Goal: Information Seeking & Learning: Learn about a topic

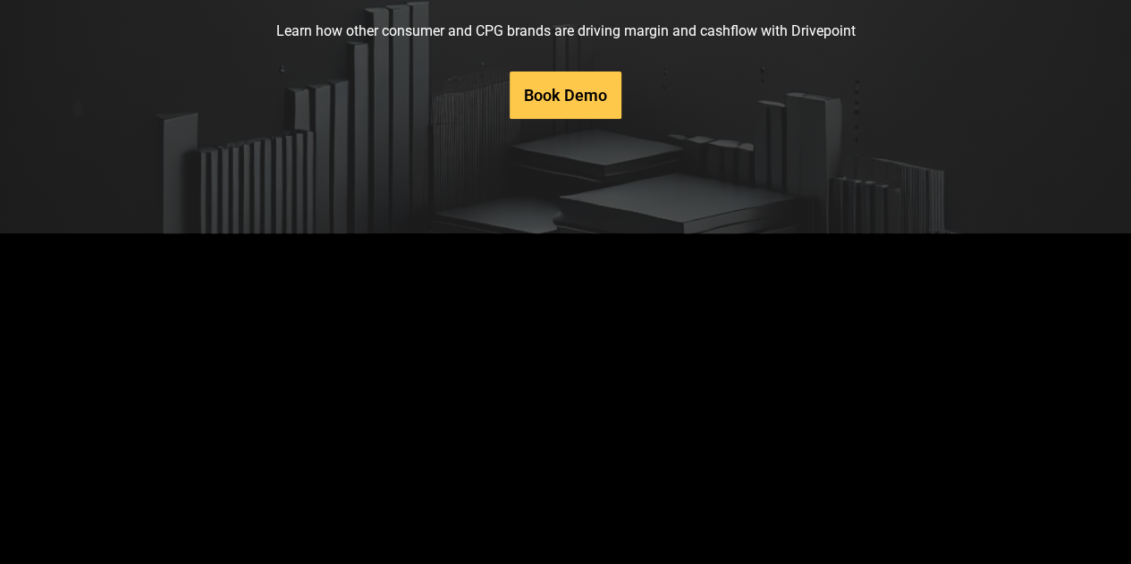
scroll to position [9078, 0]
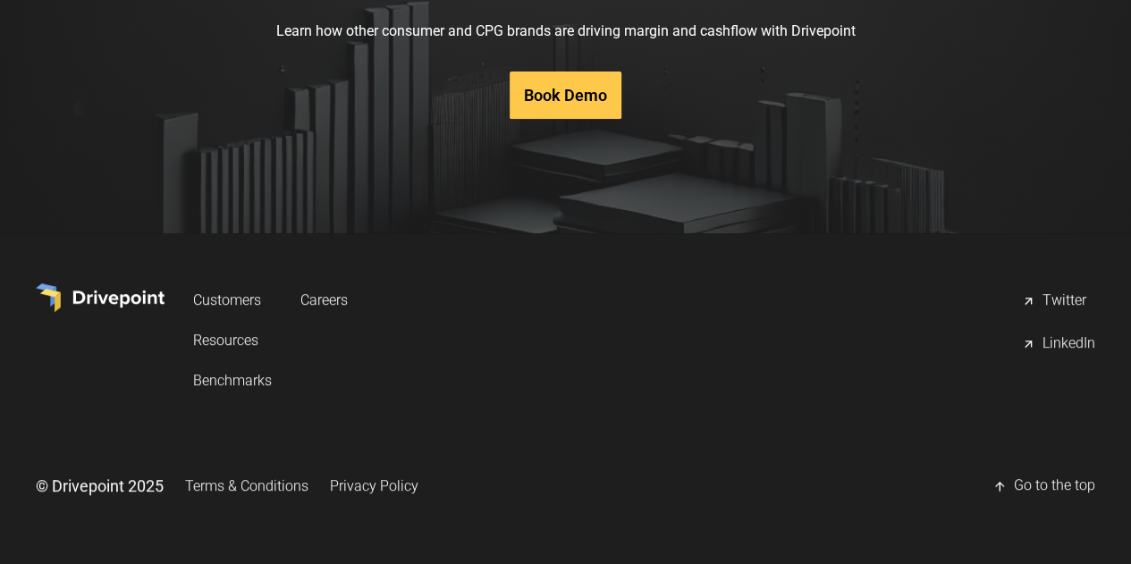
click at [418, 494] on link "Privacy Policy" at bounding box center [374, 485] width 88 height 33
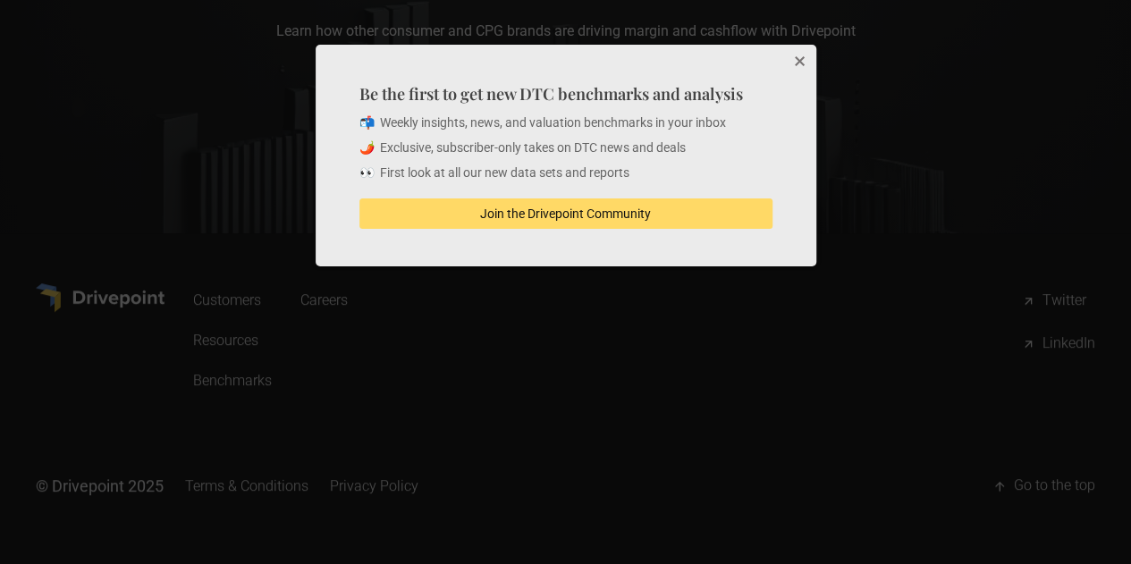
click at [804, 80] on button "Close" at bounding box center [798, 63] width 36 height 36
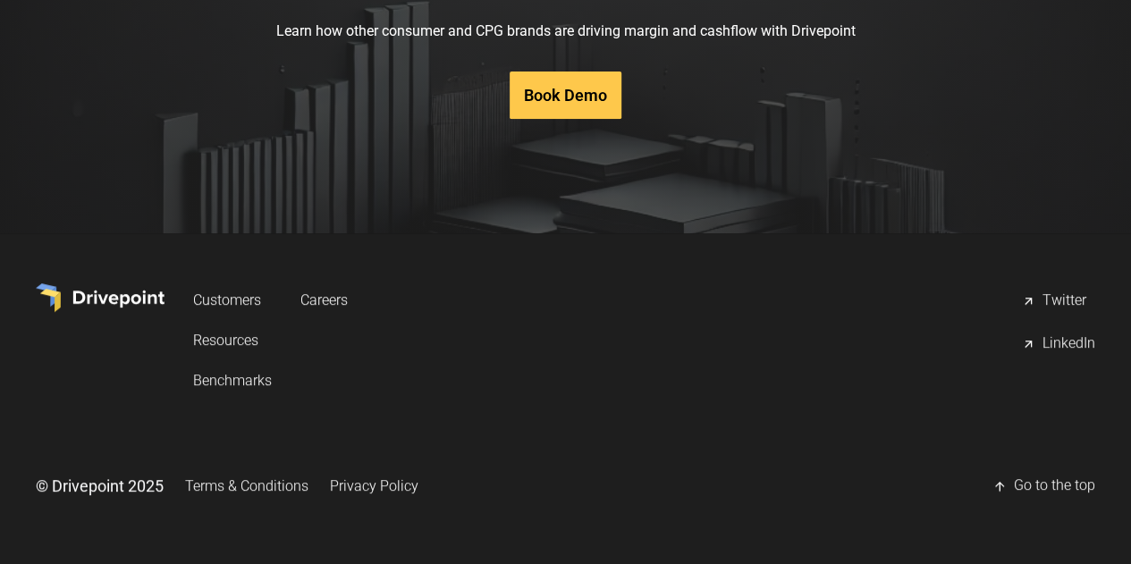
click at [1014, 219] on section "Ready to see what you can do with Drivepoint? Learn how other consumer and CPG …" at bounding box center [565, 33] width 1131 height 399
click at [1085, 209] on section "Ready to see what you can do with Drivepoint? Learn how other consumer and CPG …" at bounding box center [565, 33] width 1131 height 399
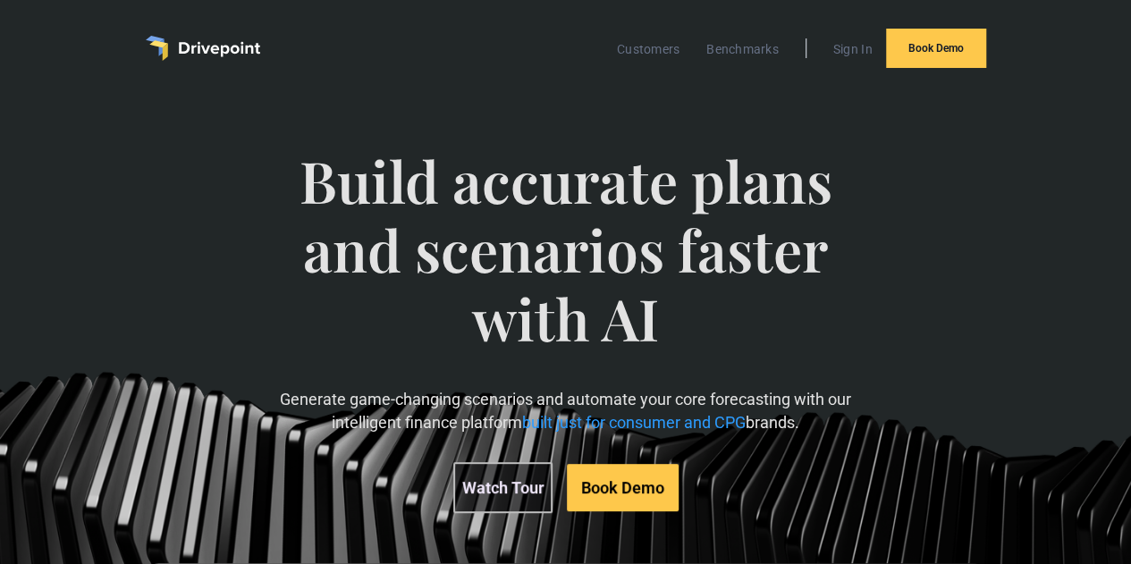
scroll to position [61, 0]
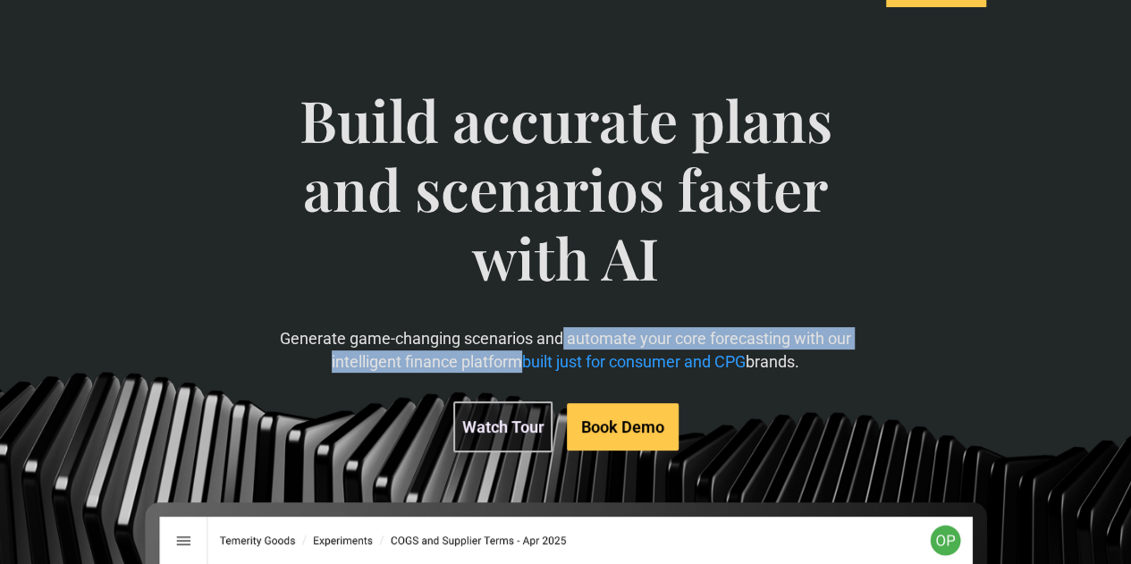
drag, startPoint x: 633, startPoint y: 405, endPoint x: 651, endPoint y: 420, distance: 23.5
click at [651, 372] on p "Generate game-changing scenarios and automate your core forecasting with our in…" at bounding box center [566, 349] width 636 height 45
copy p "automate your core forecasting with our intelligent finance platform"
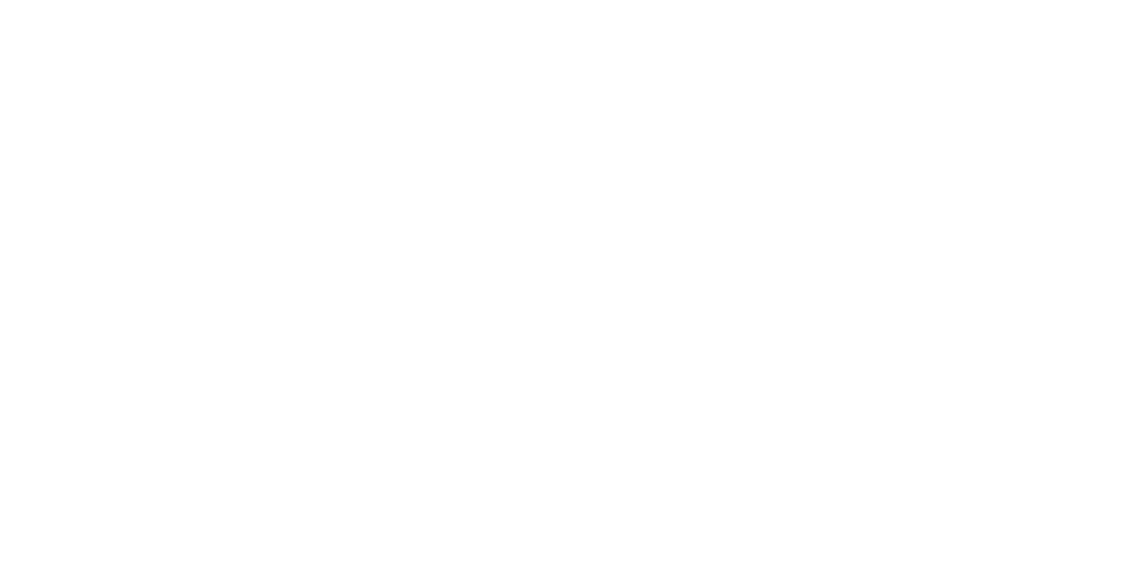
scroll to position [9185, 0]
